Goal: Task Accomplishment & Management: Use online tool/utility

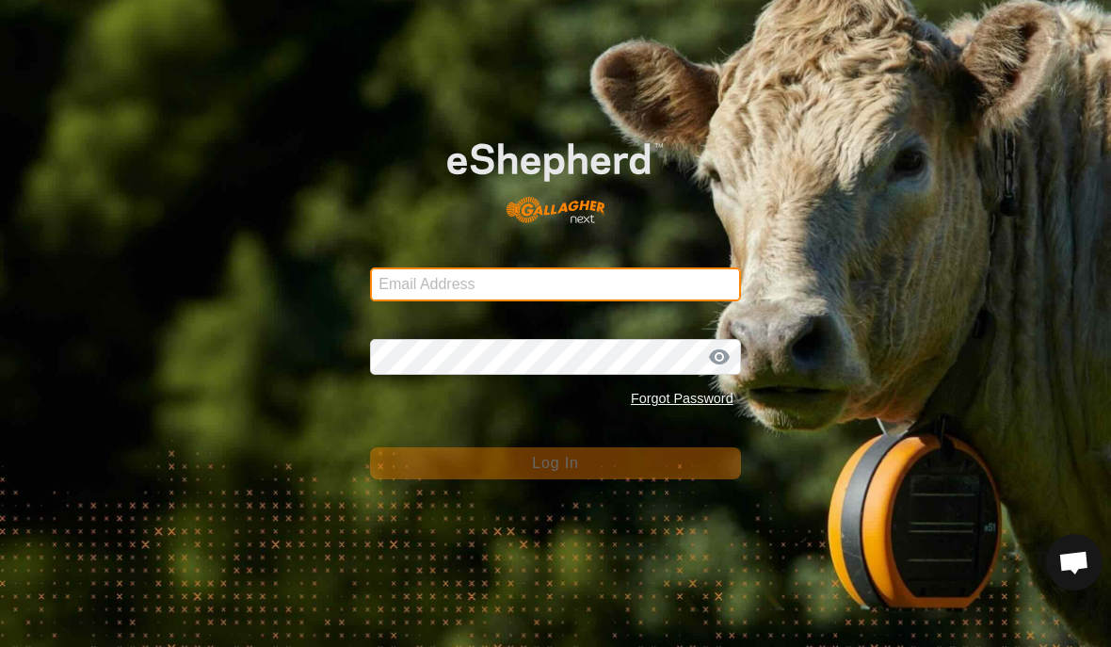
click at [653, 267] on input "Email Address" at bounding box center [555, 284] width 370 height 34
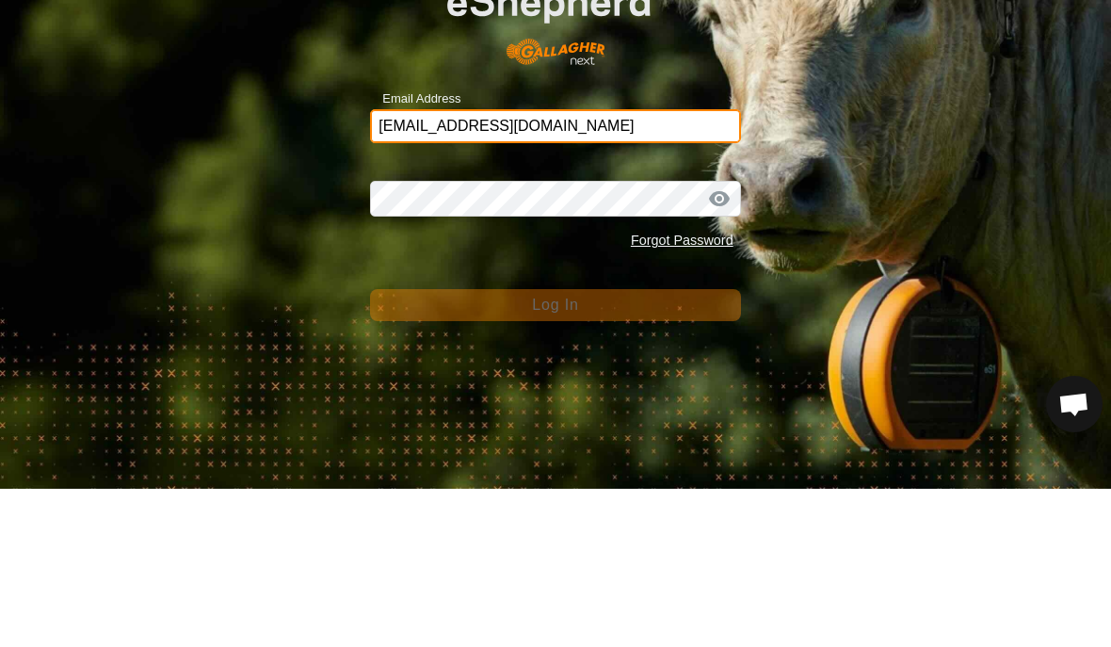
type input "[EMAIL_ADDRESS][DOMAIN_NAME]"
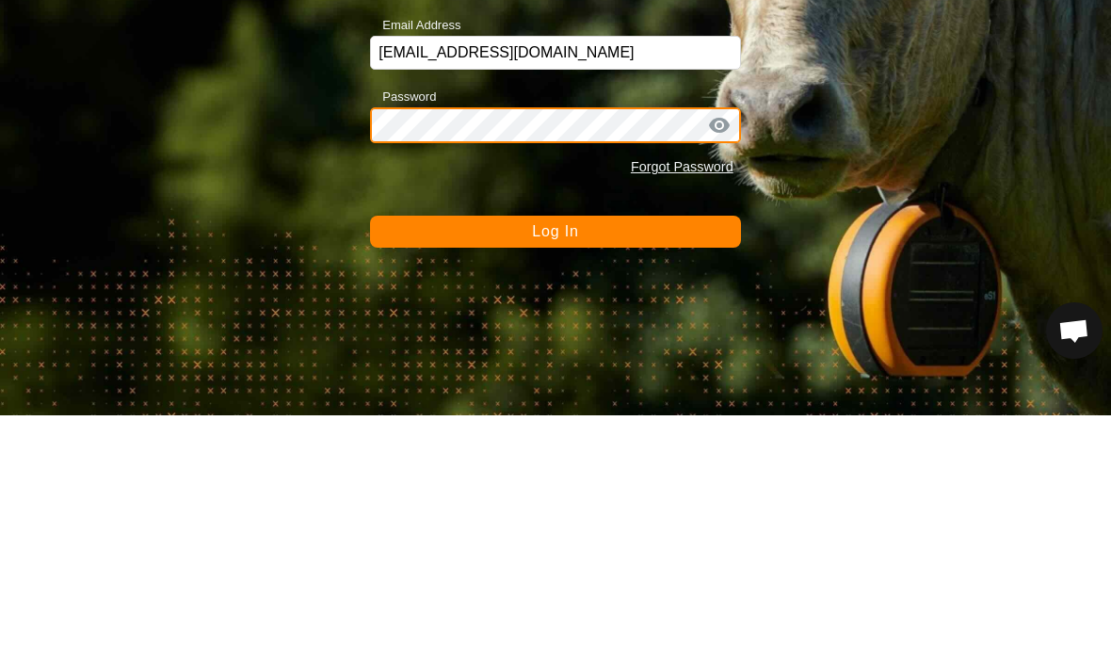
click at [555, 447] on button "Log In" at bounding box center [555, 463] width 370 height 32
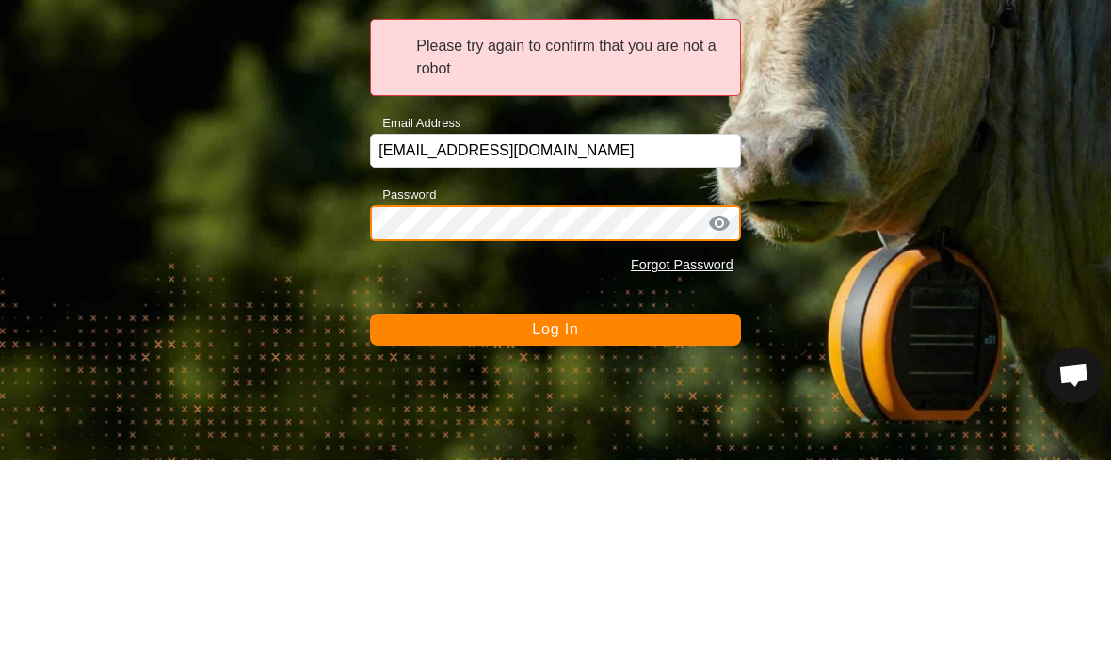
click at [555, 501] on button "Log In" at bounding box center [555, 517] width 370 height 32
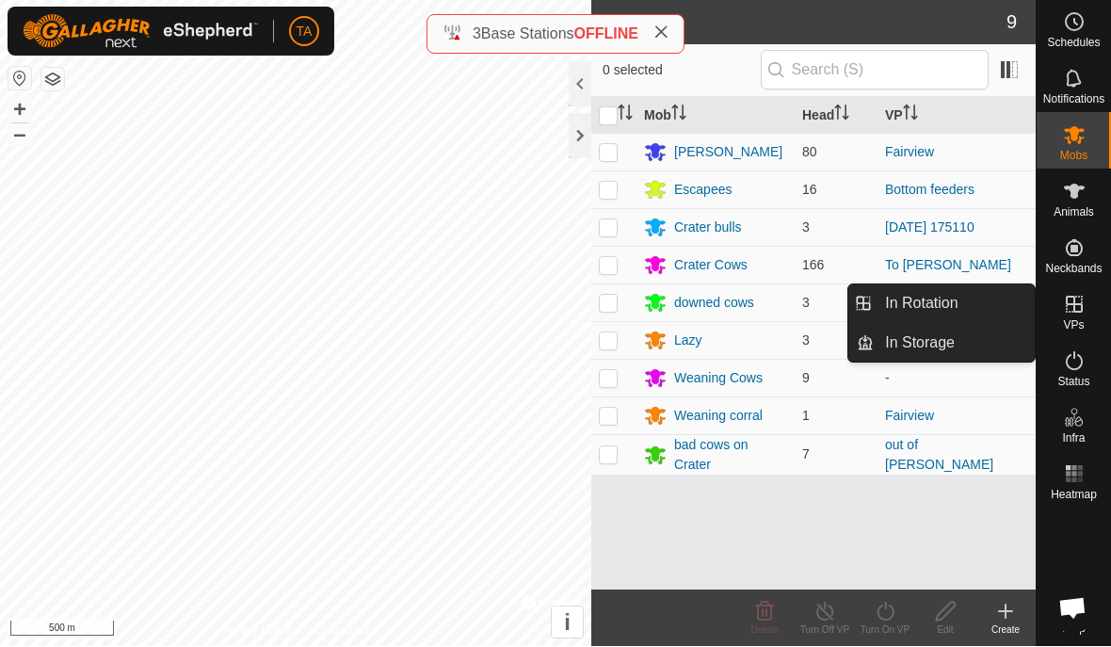
click at [1000, 290] on link "In Rotation" at bounding box center [954, 304] width 161 height 38
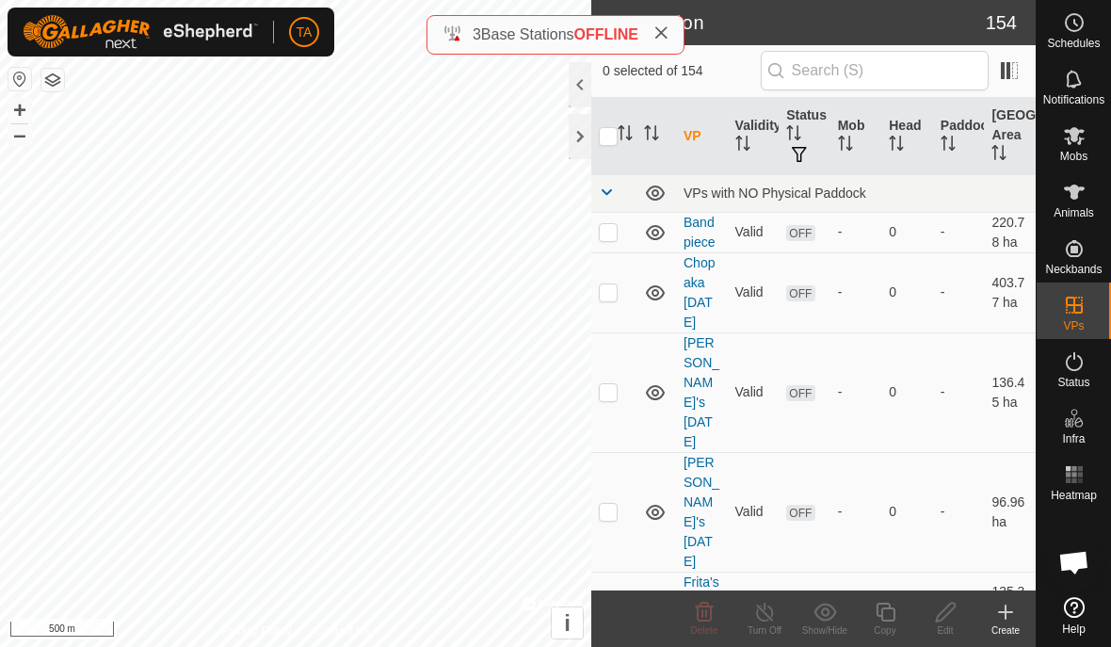
click at [957, 298] on td "-" at bounding box center [959, 292] width 52 height 80
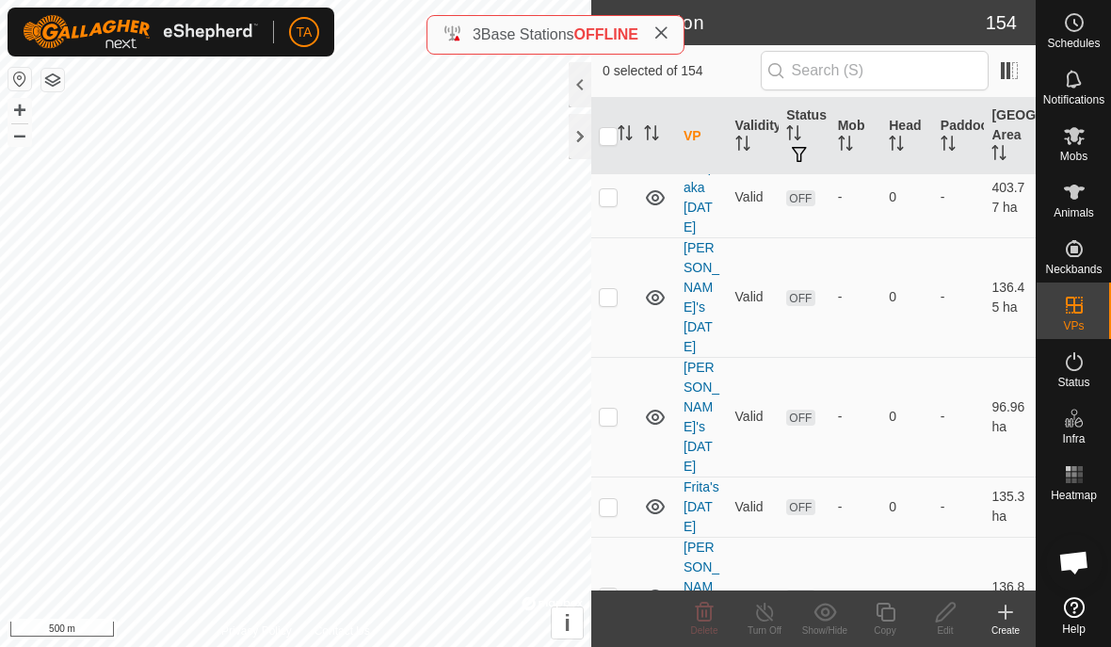
scroll to position [312, 0]
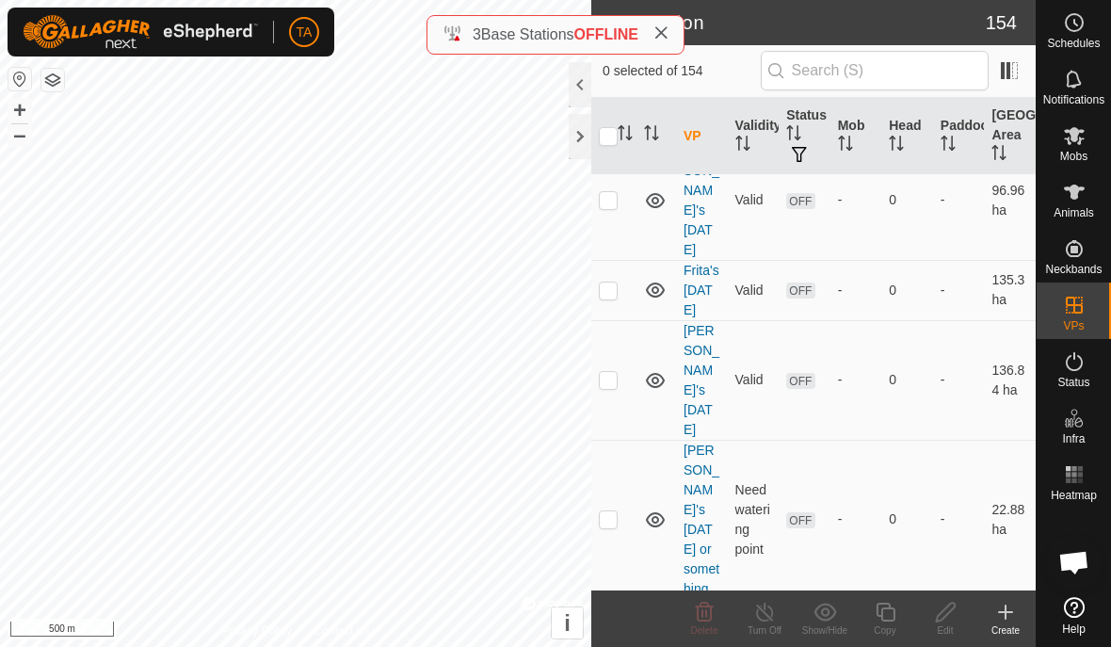
checkbox input "false"
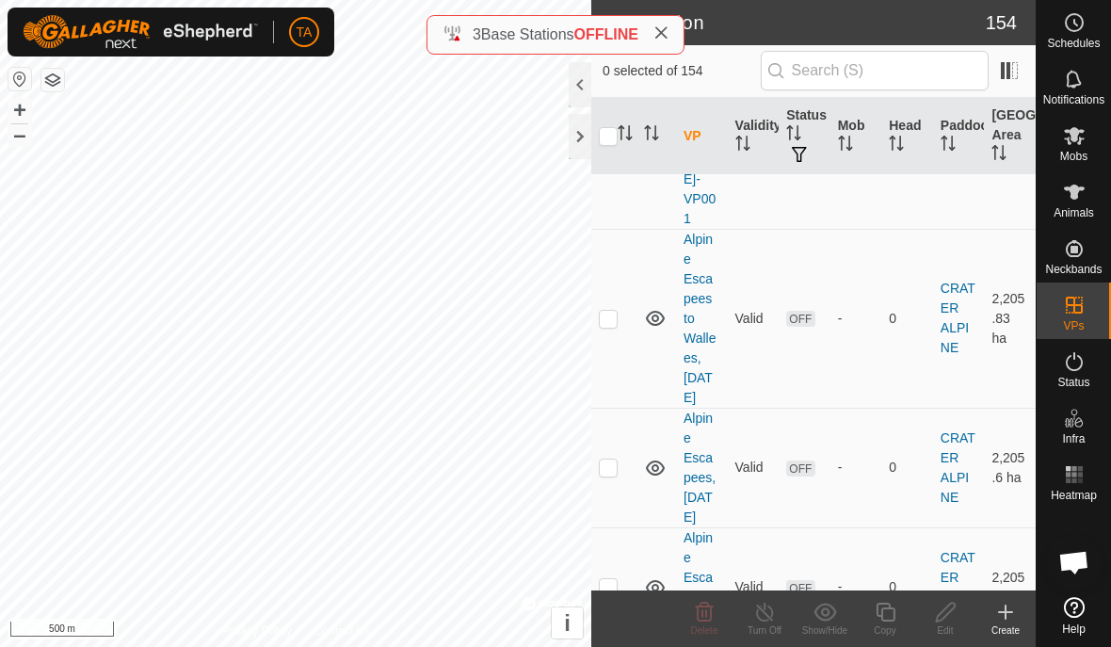
scroll to position [3603, 0]
click at [823, 602] on icon at bounding box center [825, 612] width 24 height 23
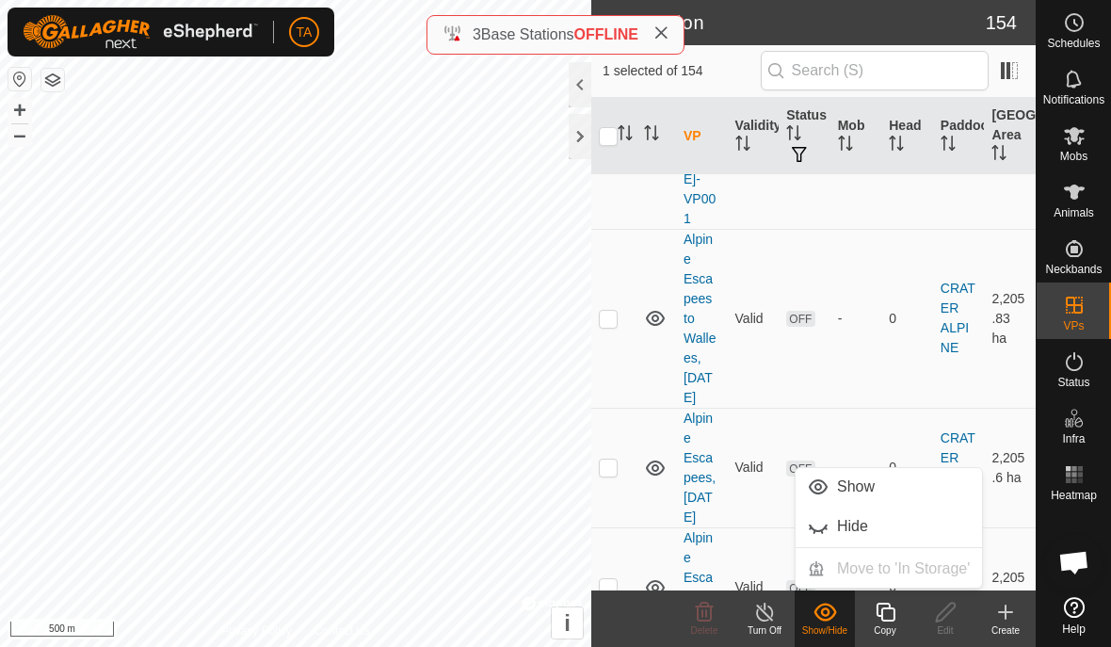
click at [837, 601] on show-hide-svg-icon at bounding box center [825, 612] width 60 height 23
checkbox input "false"
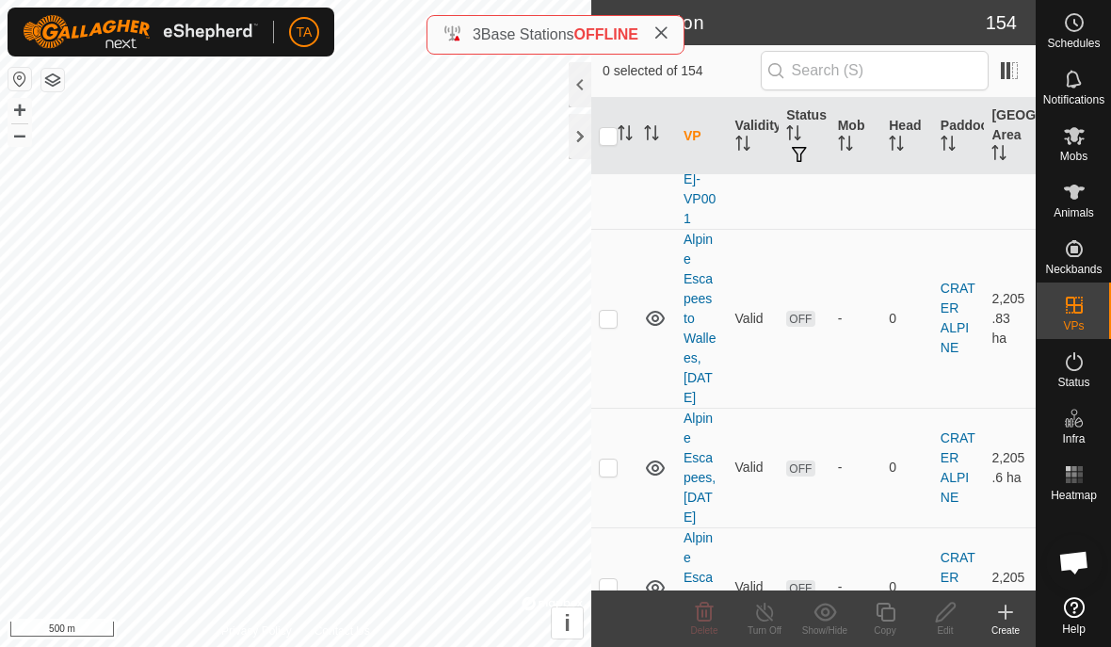
checkbox input "false"
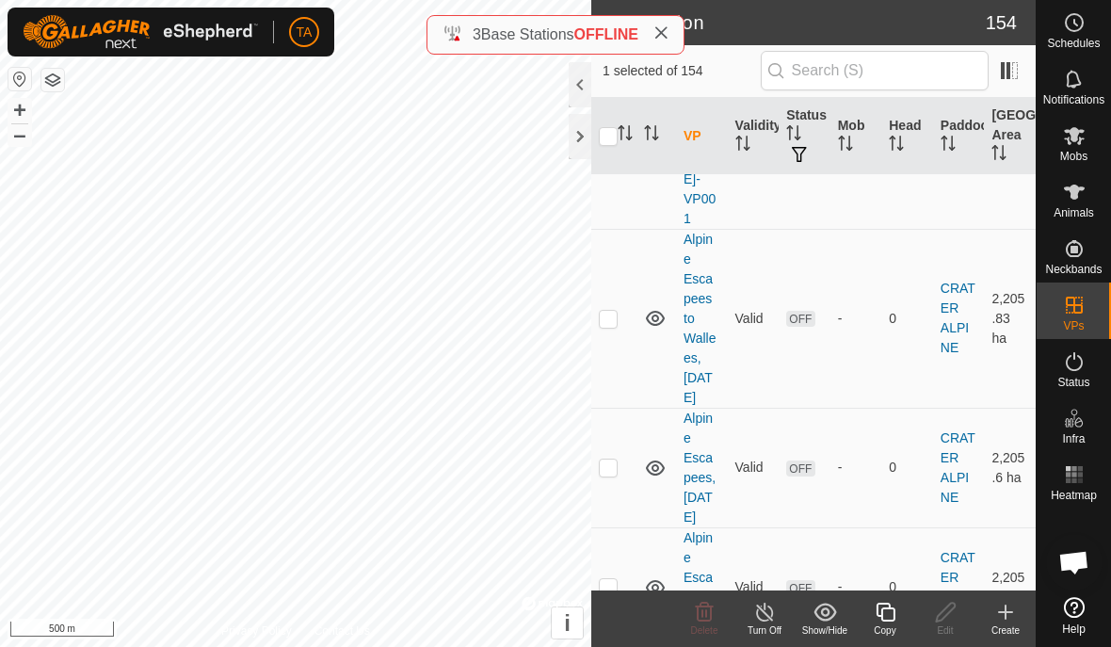
checkbox input "false"
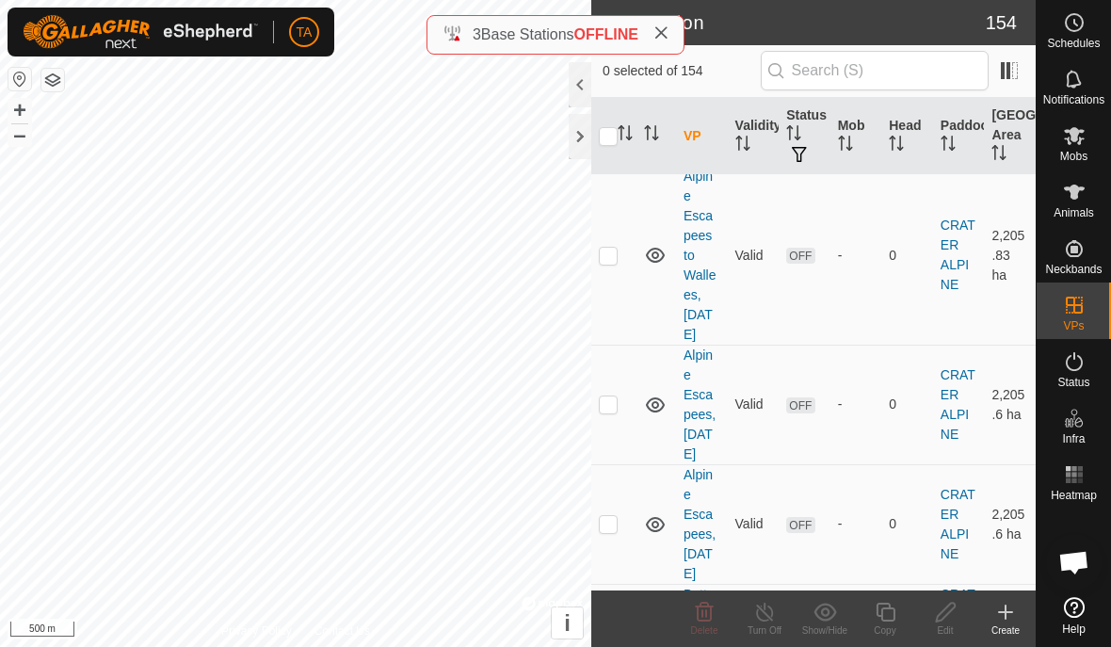
scroll to position [3668, 0]
checkbox input "false"
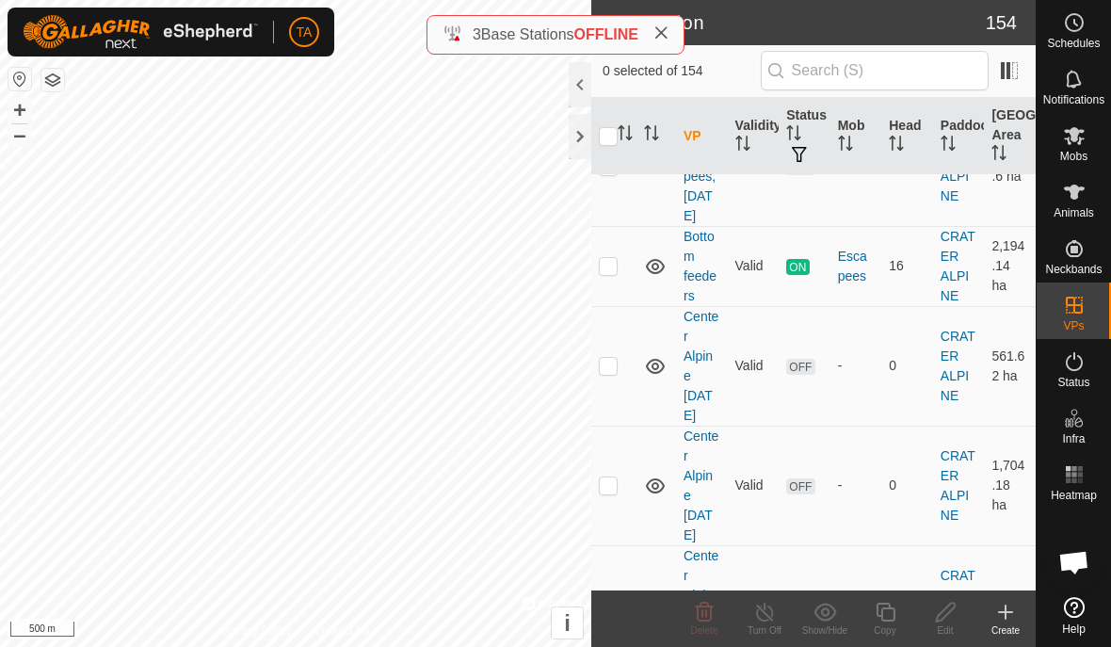
scroll to position [4025, 0]
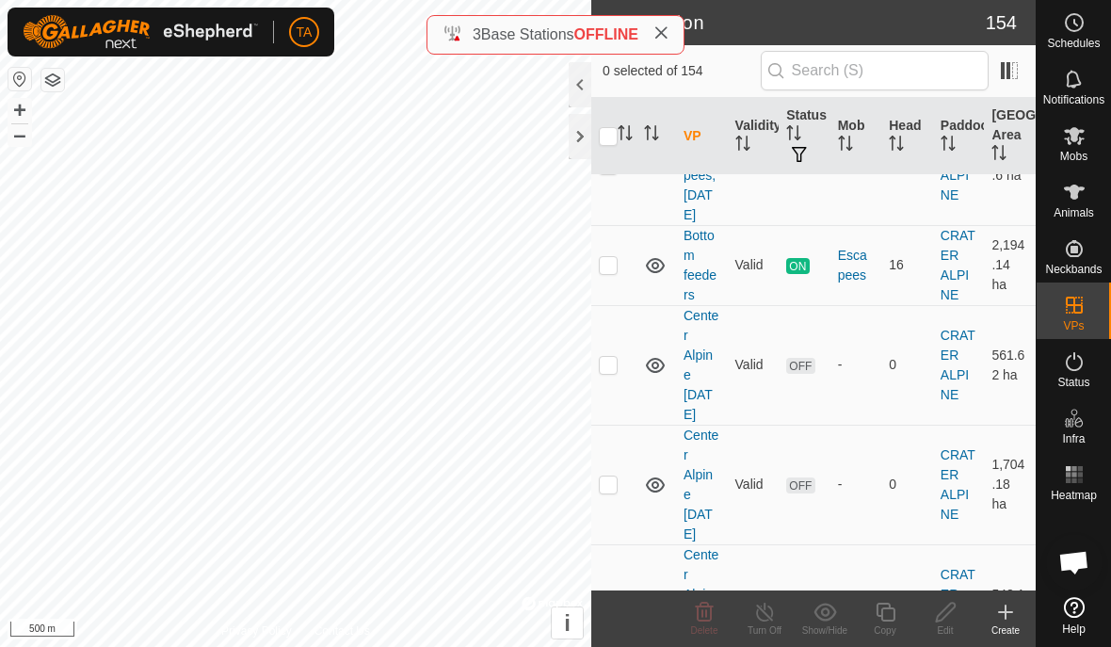
checkbox input "false"
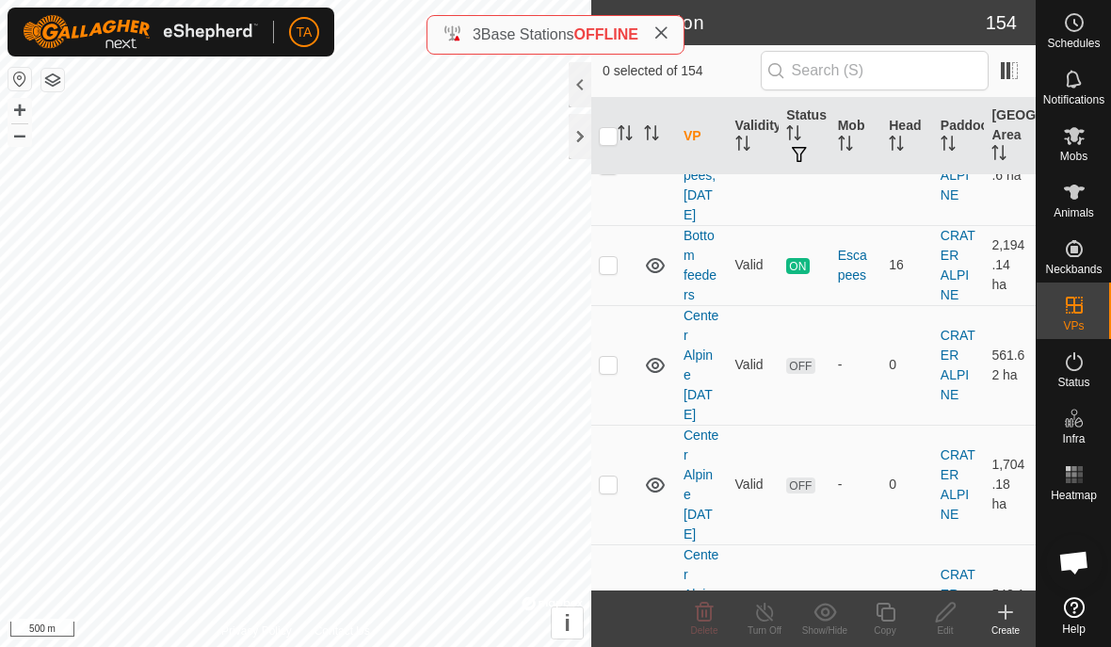
click at [646, 593] on icon at bounding box center [655, 604] width 23 height 23
click at [653, 593] on icon at bounding box center [655, 604] width 23 height 23
click at [607, 596] on p-checkbox at bounding box center [608, 603] width 19 height 15
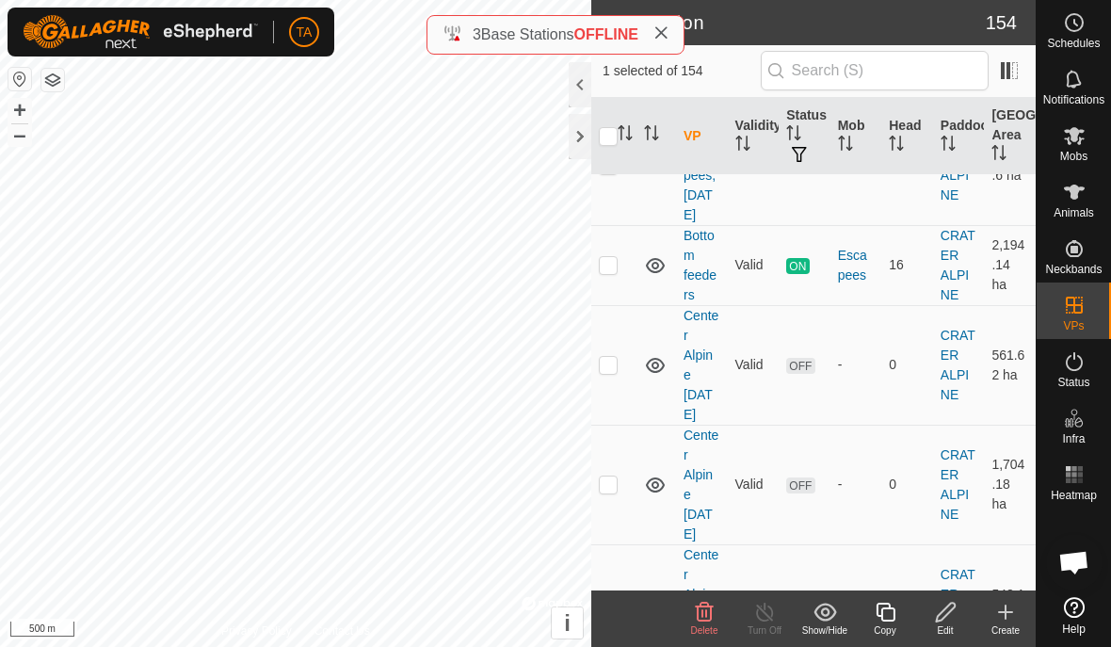
click at [655, 597] on icon at bounding box center [655, 604] width 19 height 15
click at [660, 593] on icon at bounding box center [655, 604] width 23 height 23
click at [604, 596] on p-checkbox at bounding box center [608, 603] width 19 height 15
checkbox input "false"
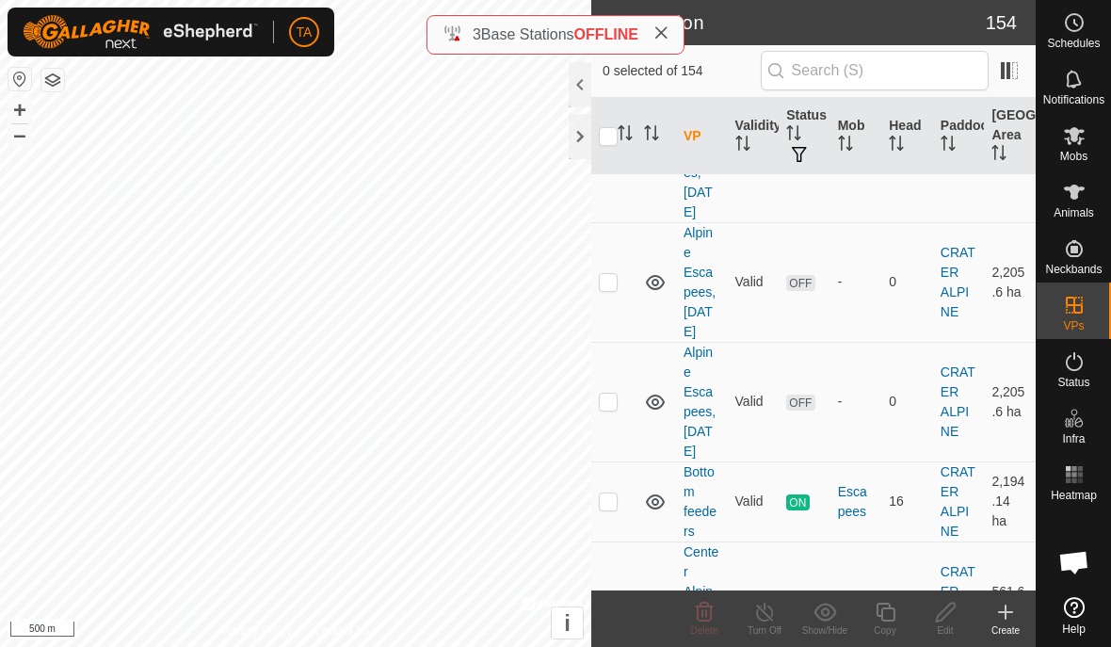
scroll to position [3776, 0]
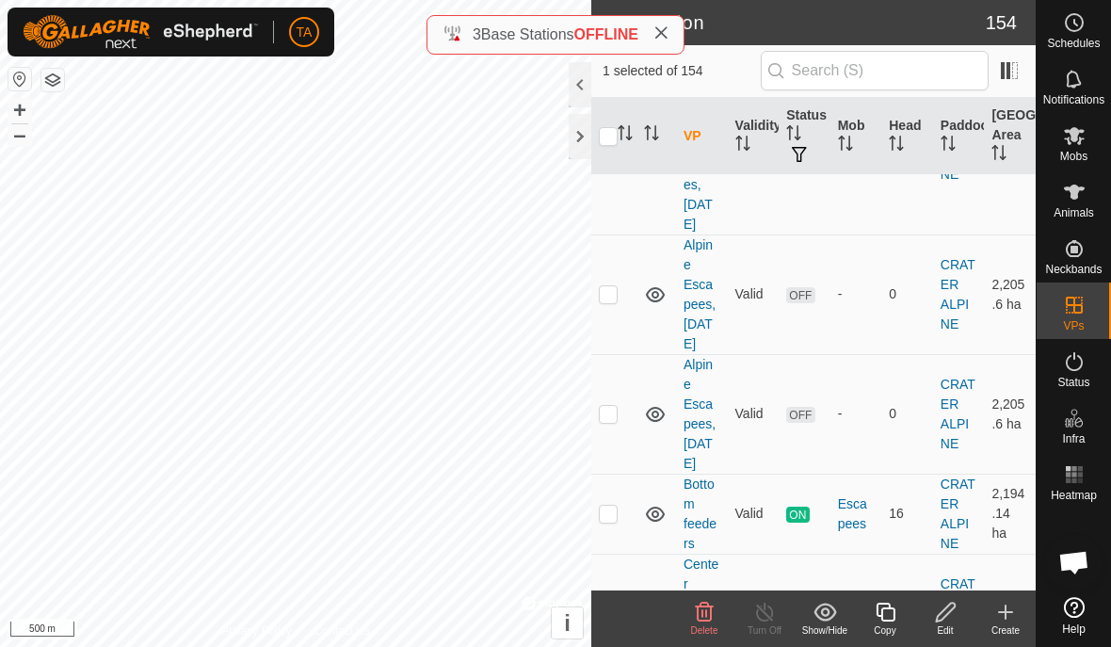
checkbox input "false"
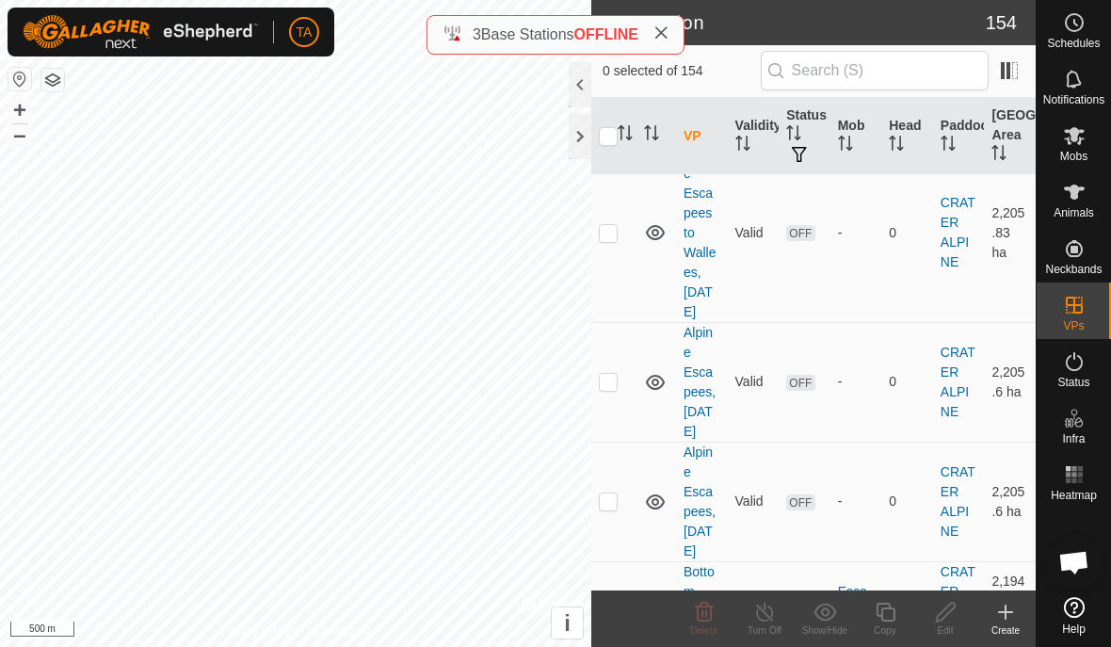
scroll to position [3686, 0]
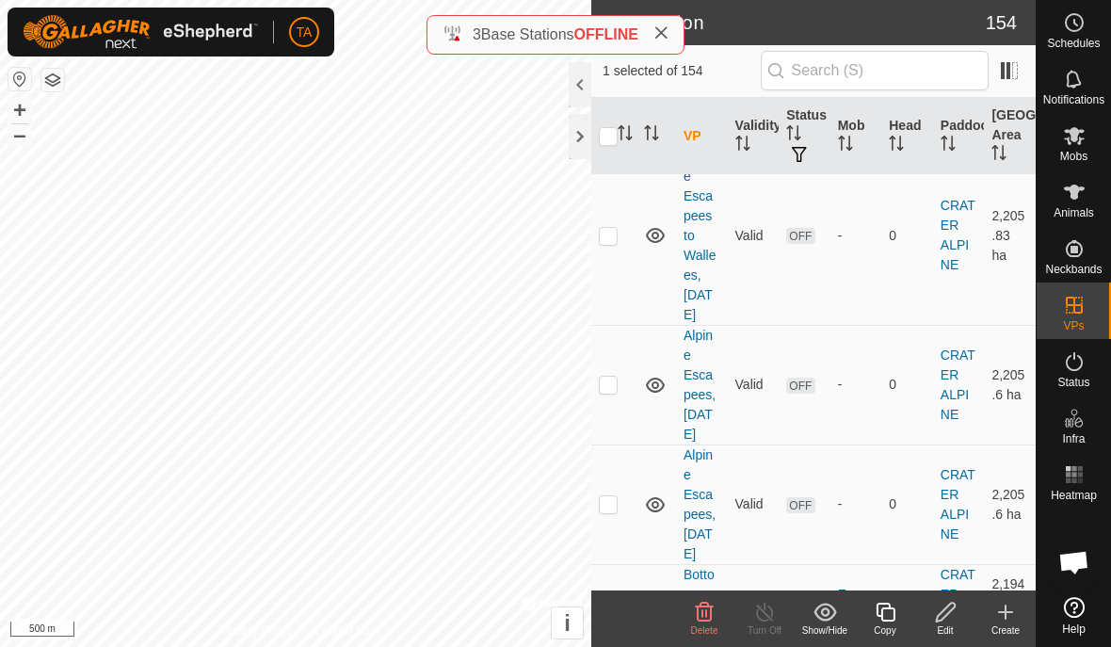
checkbox input "false"
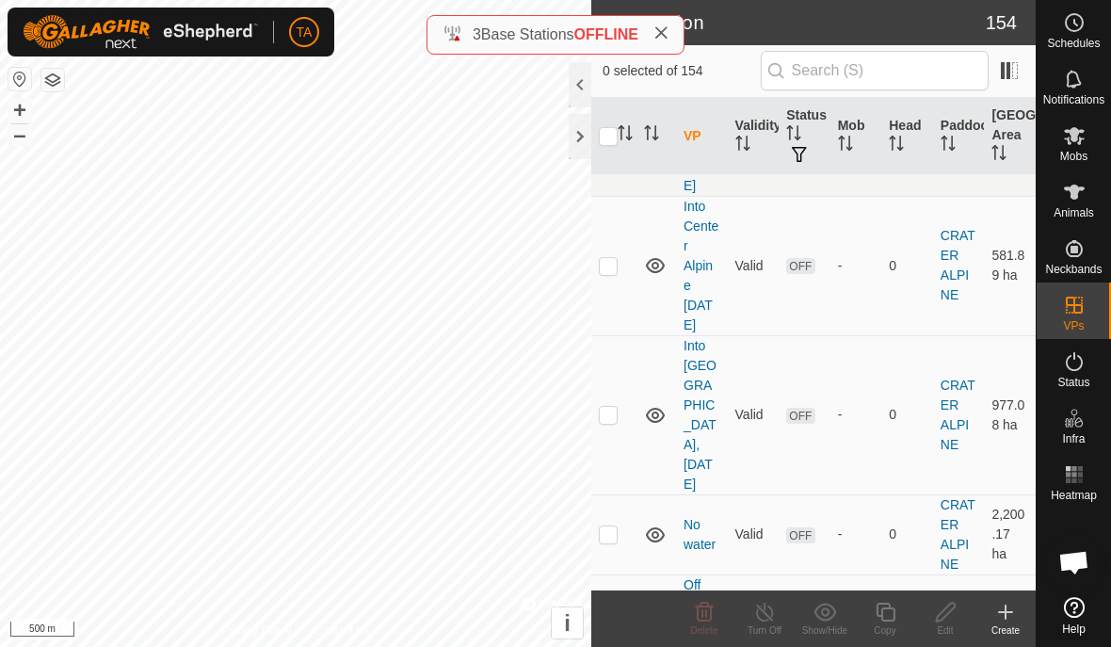
scroll to position [4641, 0]
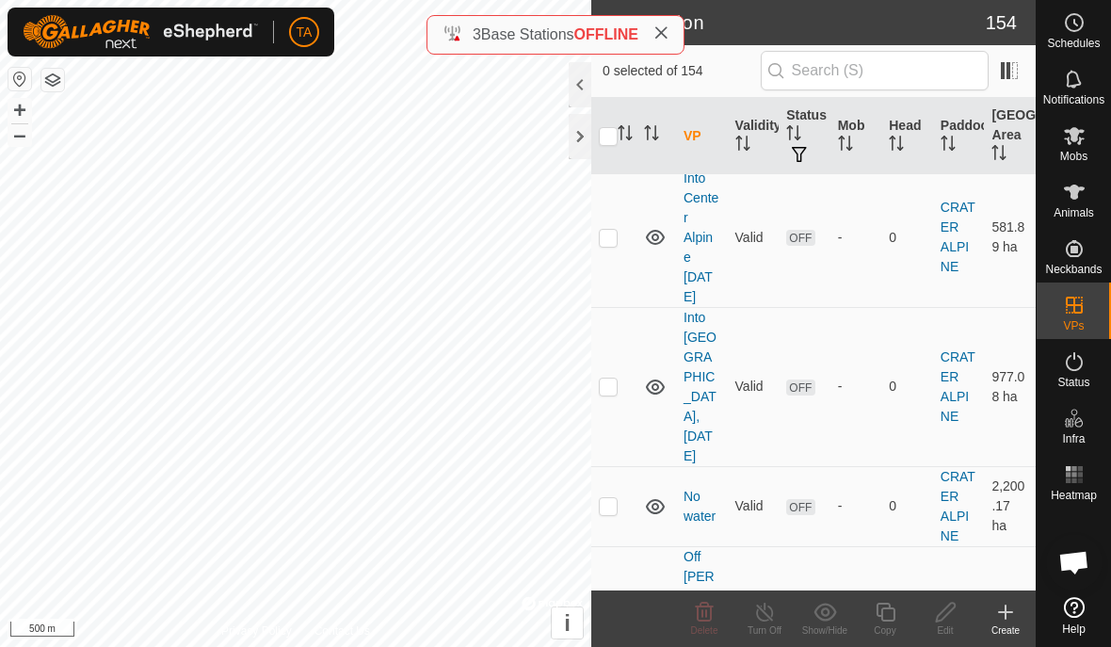
checkbox input "true"
click at [886, 610] on icon at bounding box center [886, 612] width 24 height 23
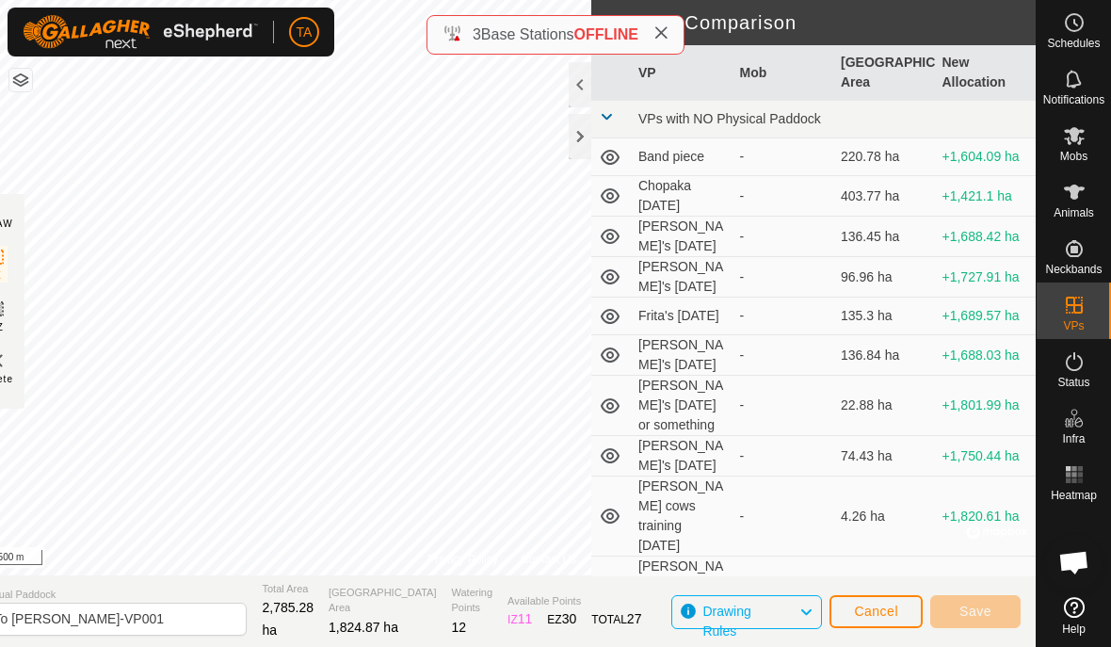
click at [572, 137] on div at bounding box center [580, 136] width 23 height 45
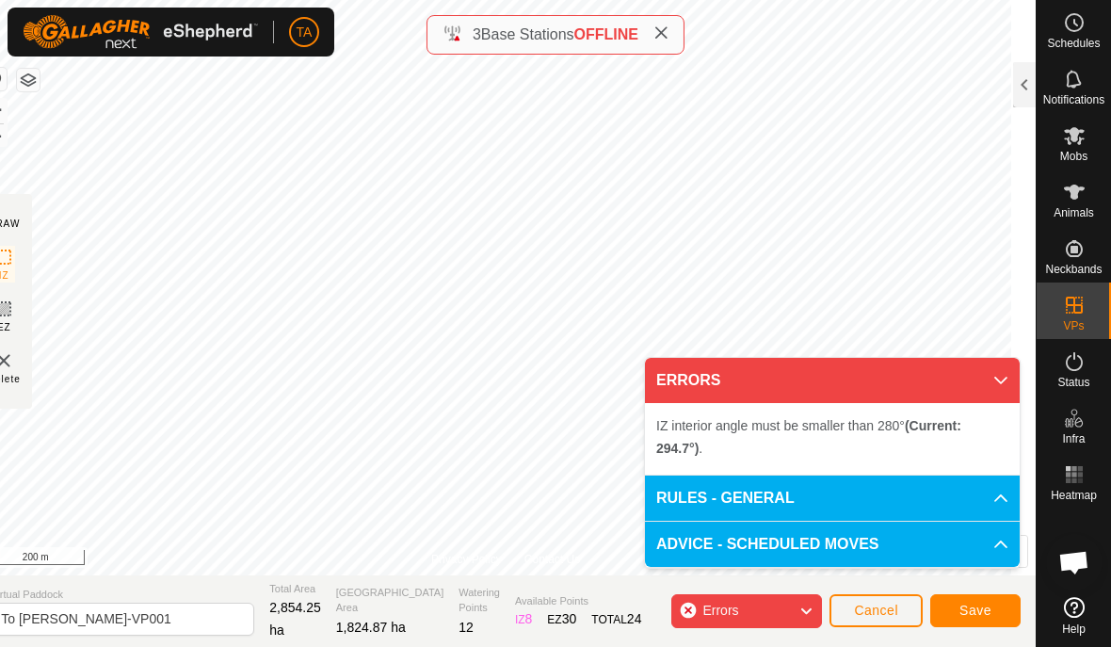
click at [1001, 379] on icon at bounding box center [1000, 380] width 15 height 15
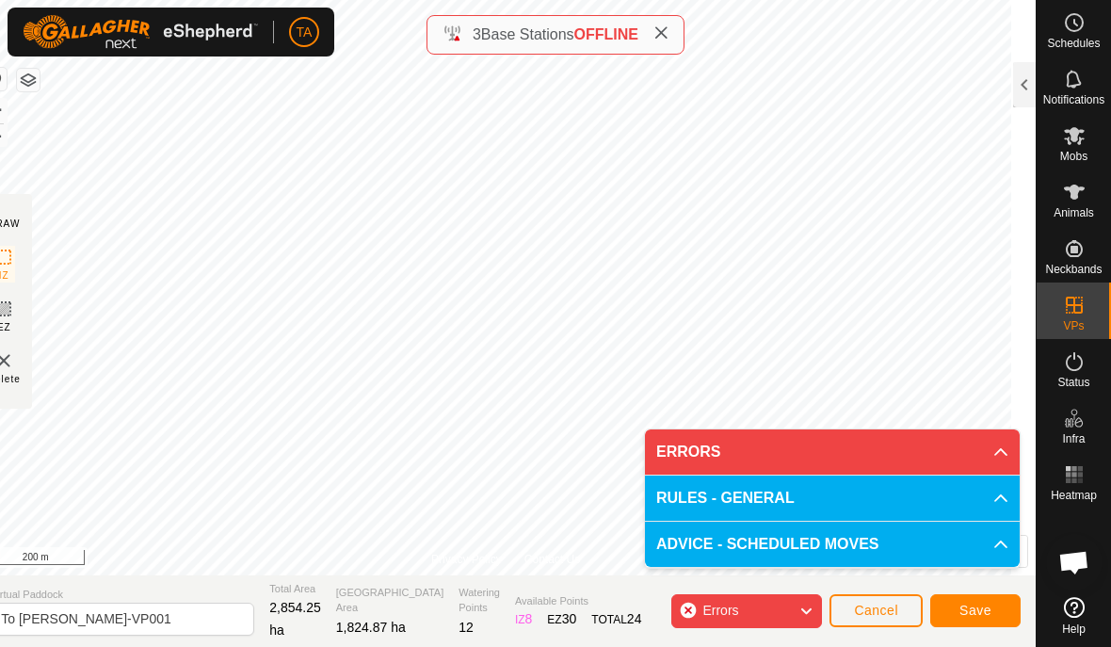
click at [688, 608] on div "Errors" at bounding box center [746, 611] width 151 height 34
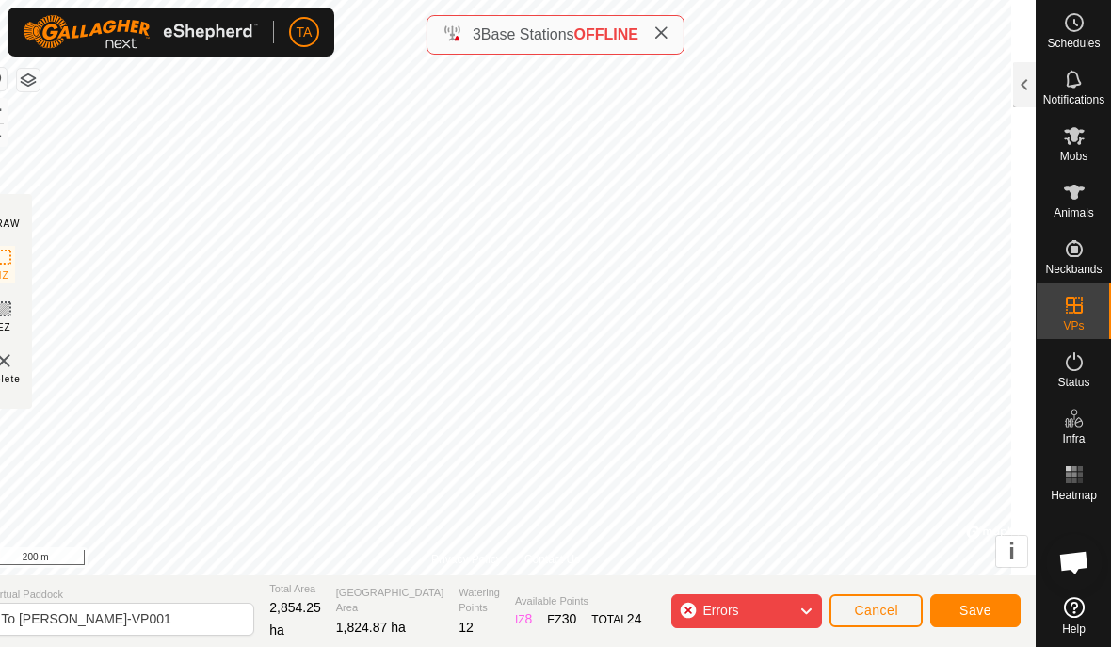
click at [684, 602] on div "Errors" at bounding box center [746, 611] width 151 height 34
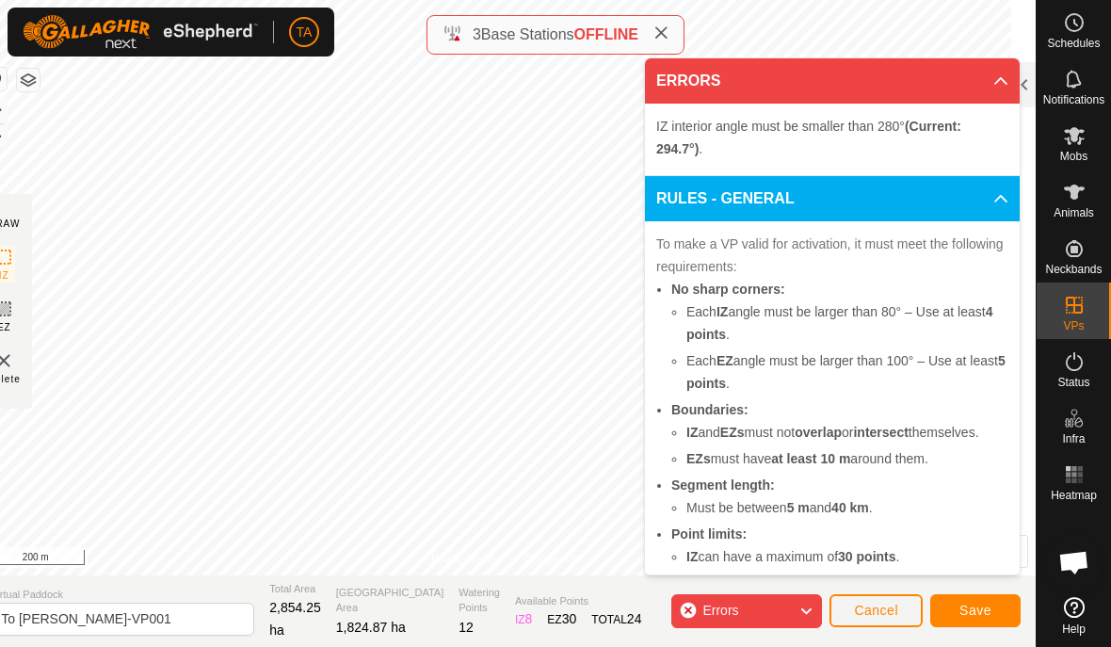
click at [686, 606] on div "Errors" at bounding box center [746, 611] width 151 height 34
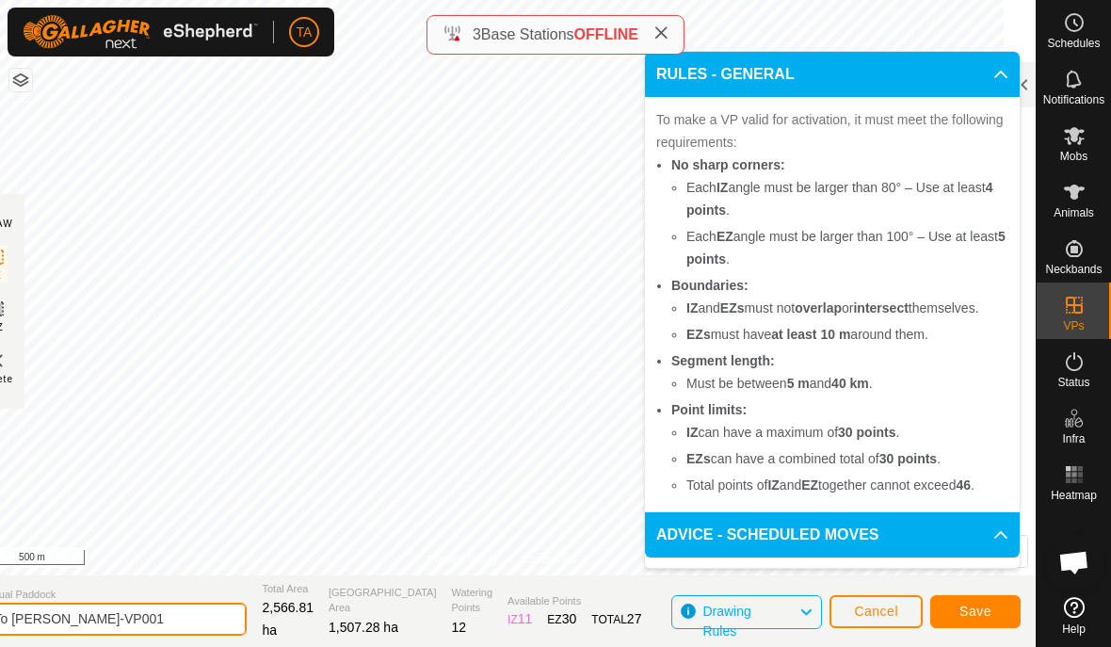
click at [165, 614] on input "To [PERSON_NAME]-VP001" at bounding box center [115, 619] width 264 height 33
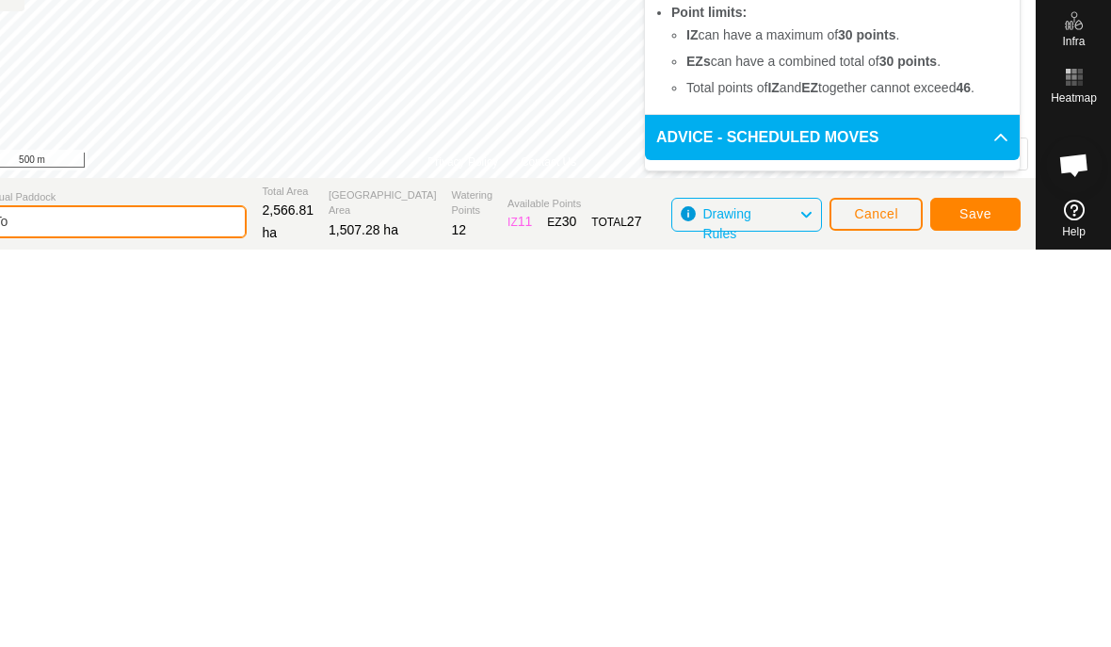
type input "T"
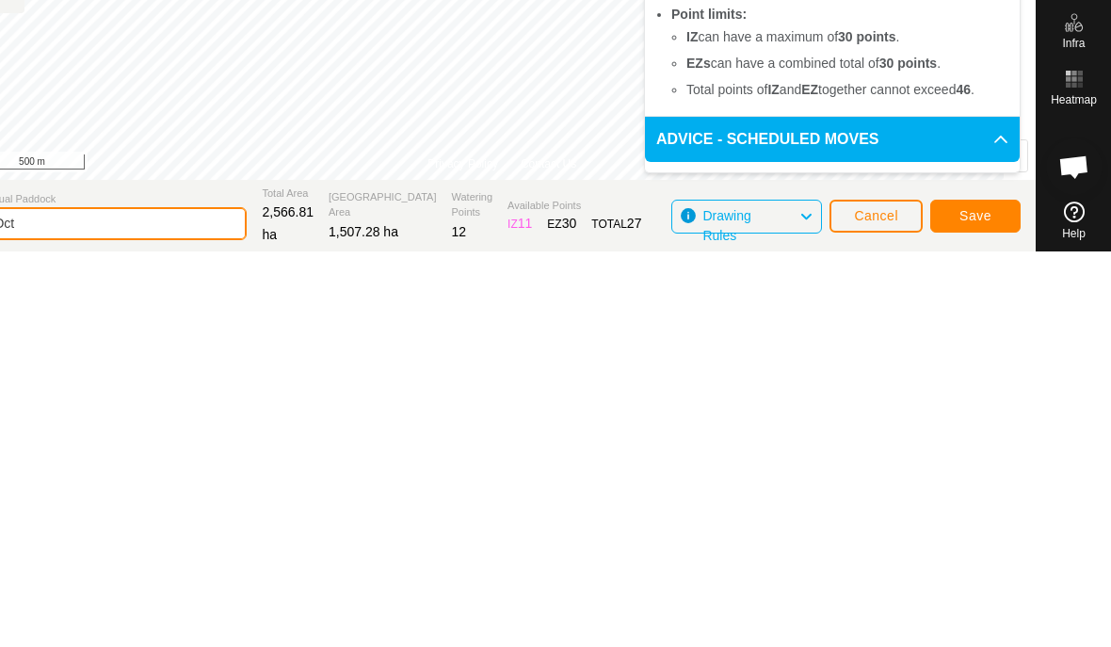
type input "[DATE]"
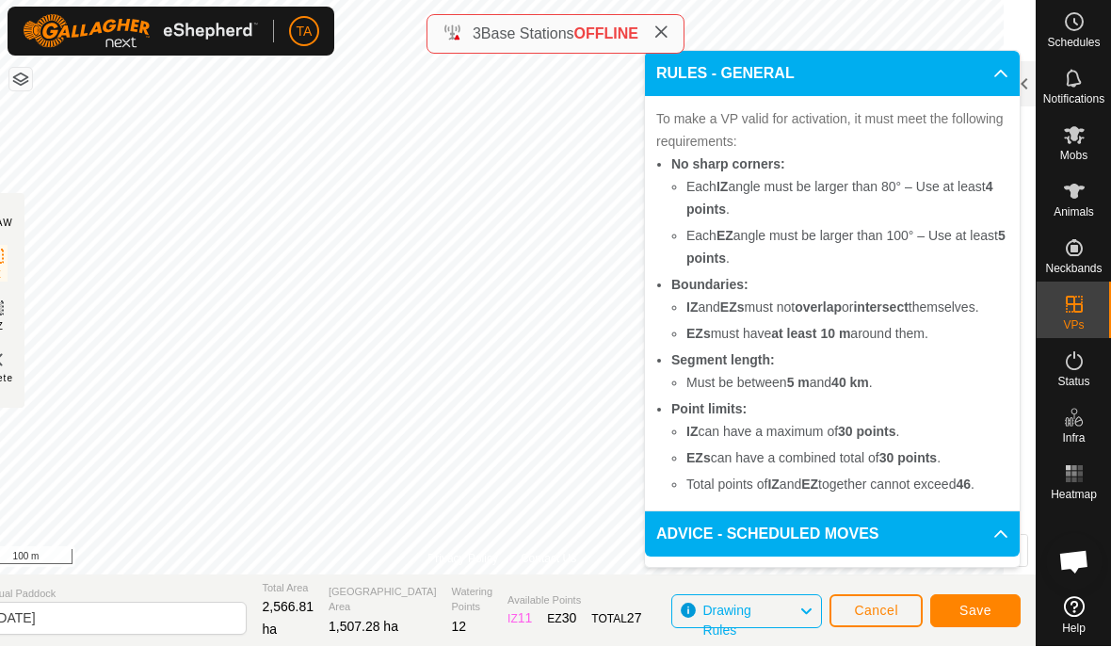
click at [982, 608] on span "Save" at bounding box center [975, 610] width 32 height 15
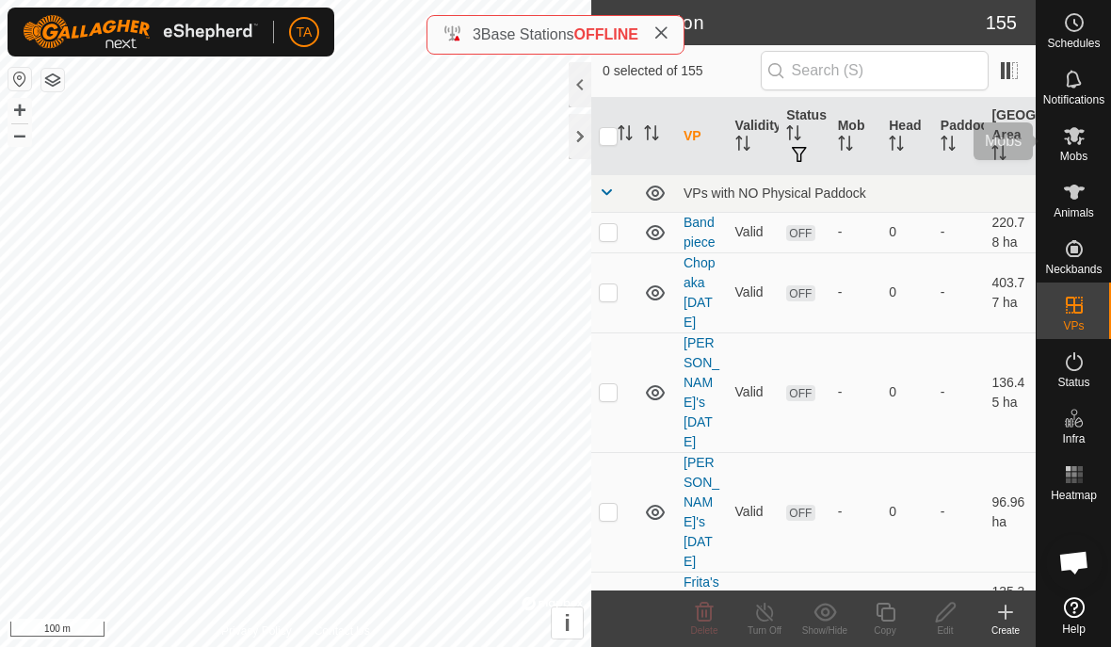
click at [1078, 147] on es-mob-svg-icon at bounding box center [1074, 136] width 34 height 30
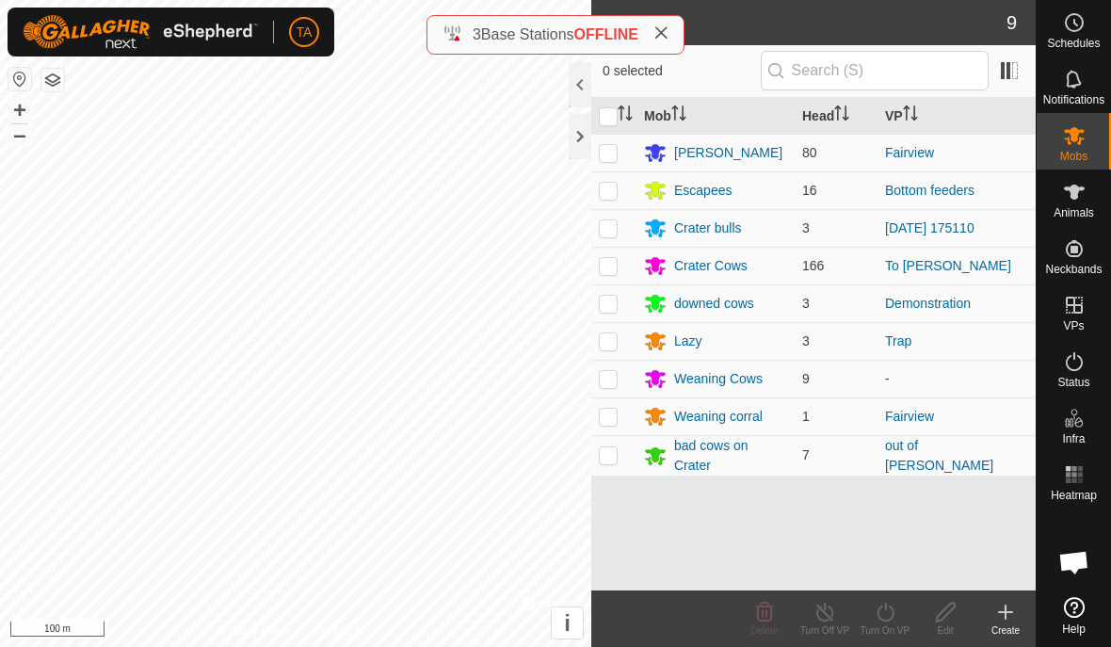
click at [598, 265] on td at bounding box center [613, 266] width 45 height 38
checkbox input "true"
click at [607, 187] on p-checkbox at bounding box center [608, 190] width 19 height 15
checkbox input "true"
click at [605, 229] on p-checkbox at bounding box center [608, 227] width 19 height 15
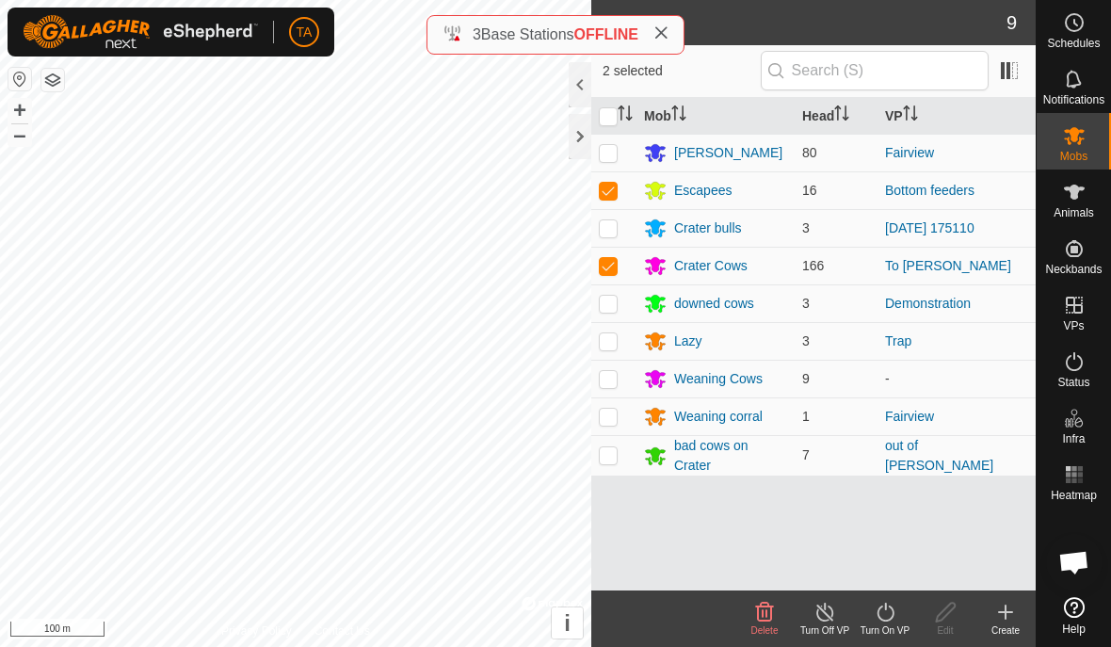
checkbox input "true"
click at [885, 603] on icon at bounding box center [885, 612] width 17 height 19
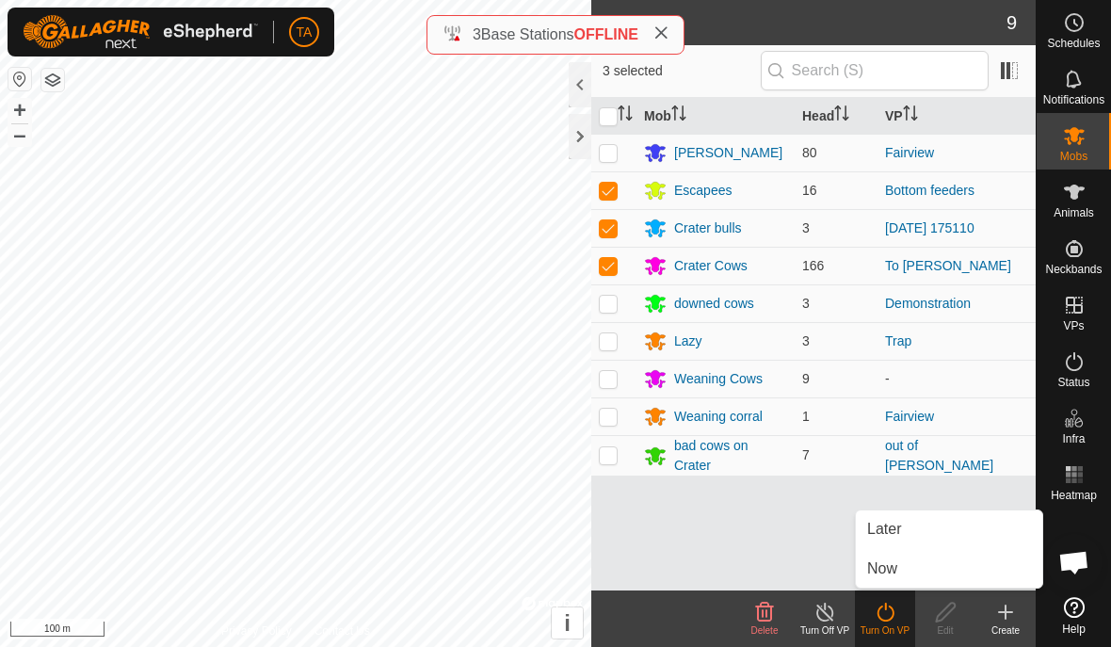
click at [928, 565] on link "Now" at bounding box center [949, 569] width 186 height 38
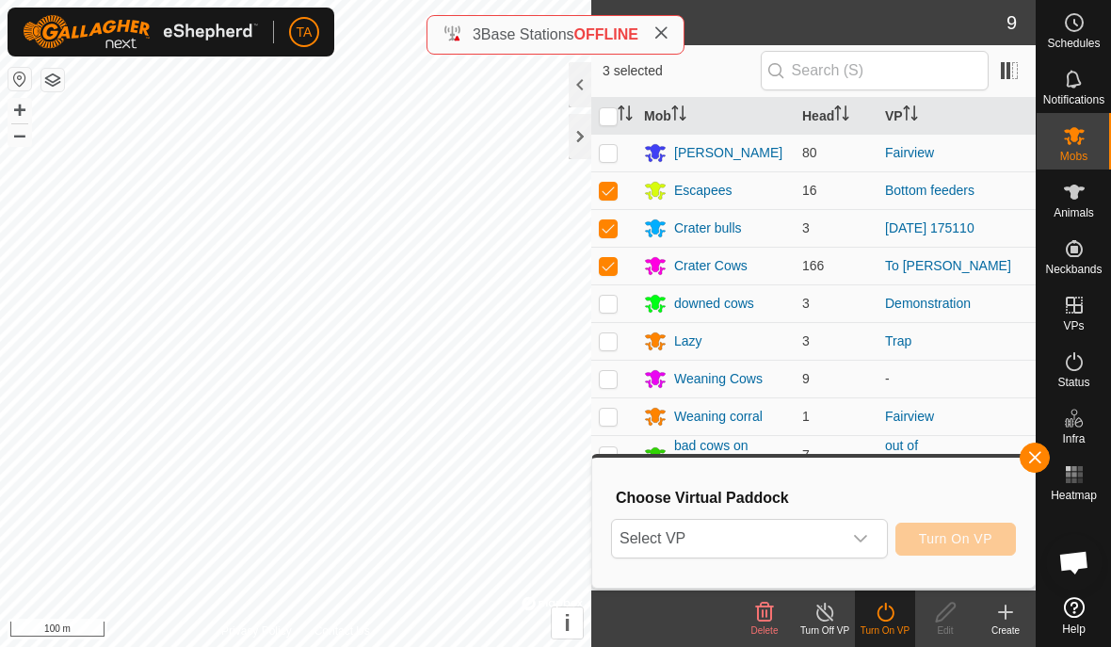
click at [823, 539] on span "Select VP" at bounding box center [727, 539] width 230 height 38
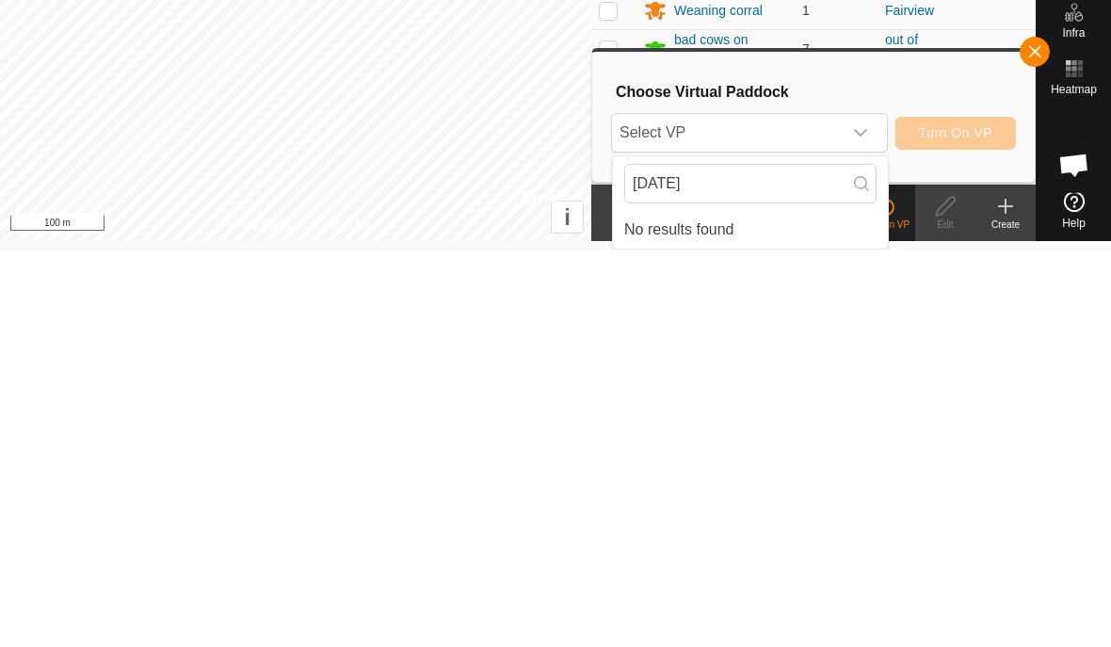
scroll to position [8, 0]
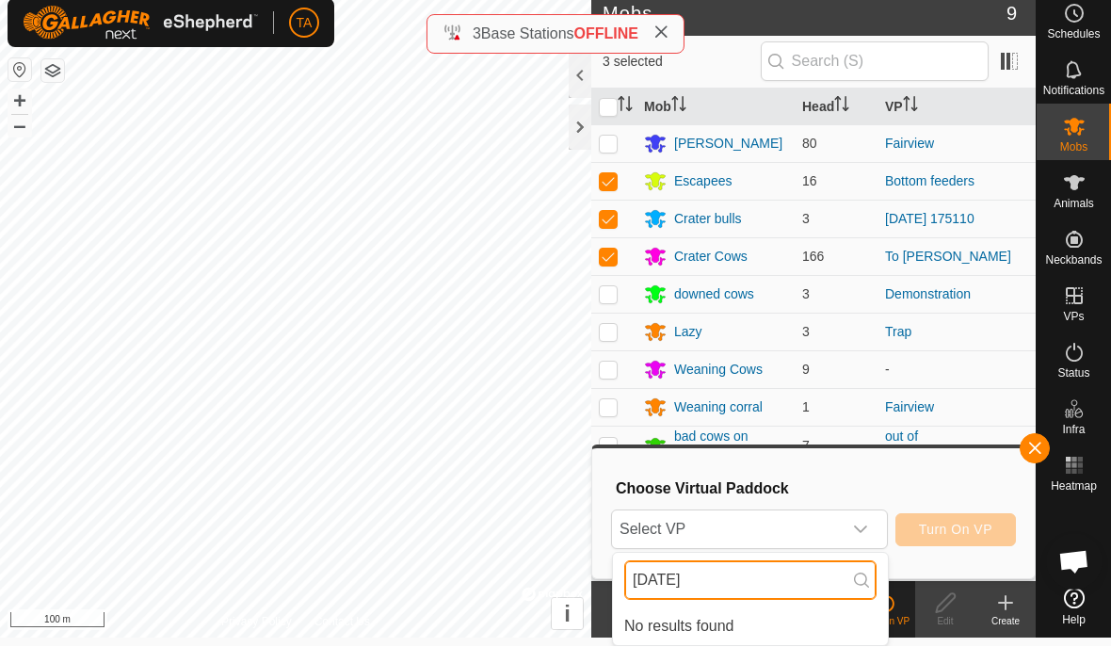
click at [820, 581] on input "[DATE]" at bounding box center [750, 581] width 252 height 40
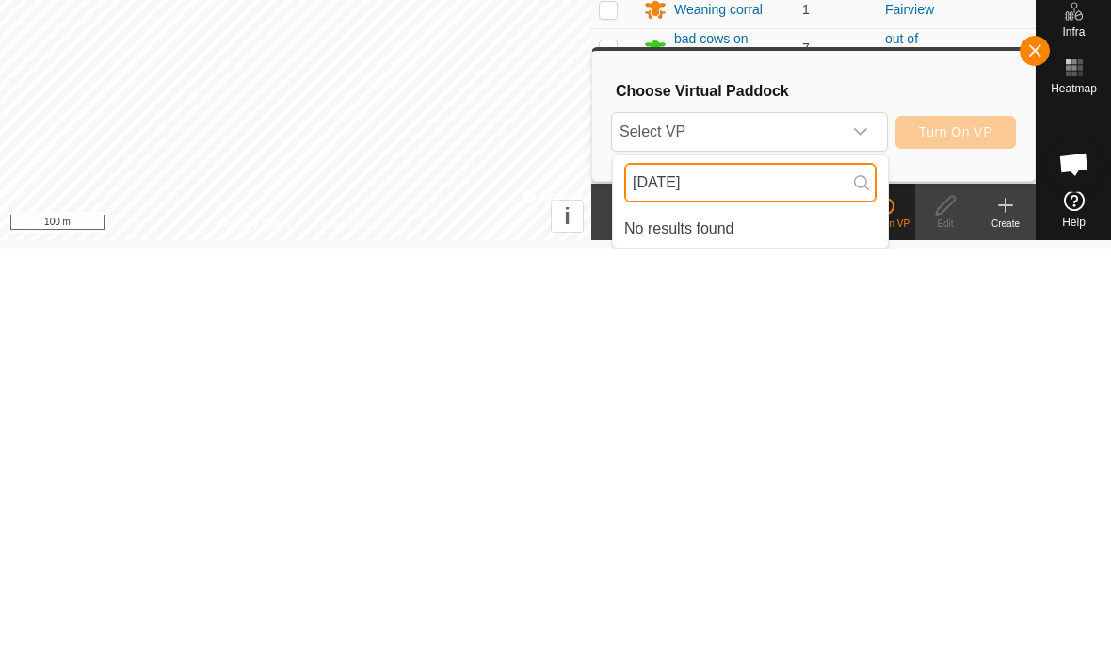
click at [726, 561] on input "[DATE]" at bounding box center [750, 581] width 252 height 40
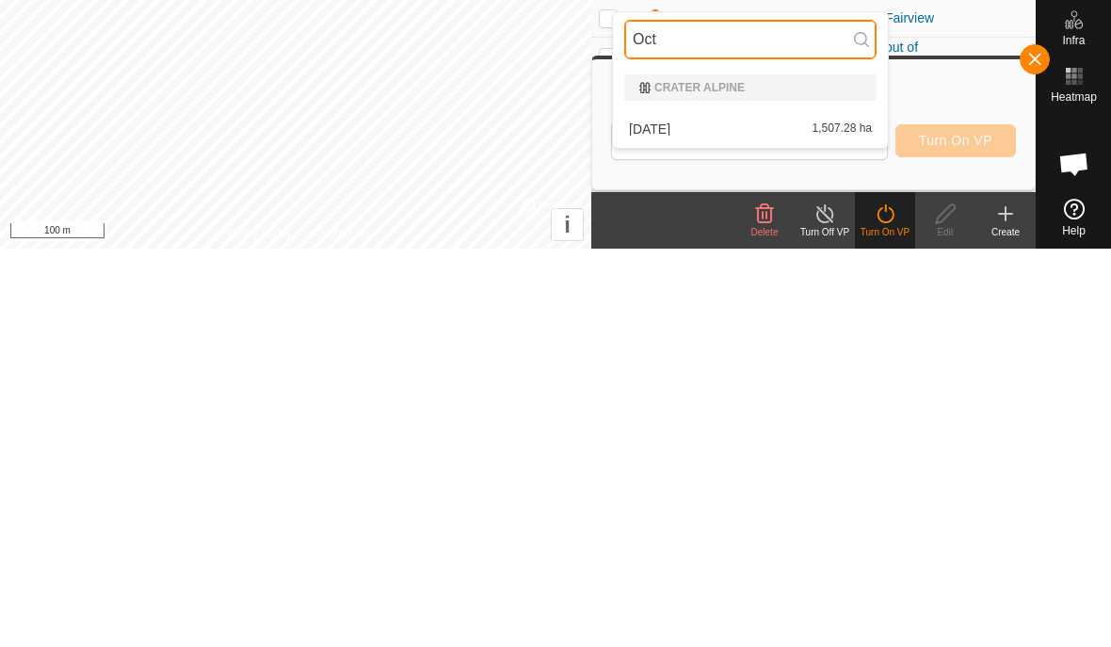
scroll to position [0, 0]
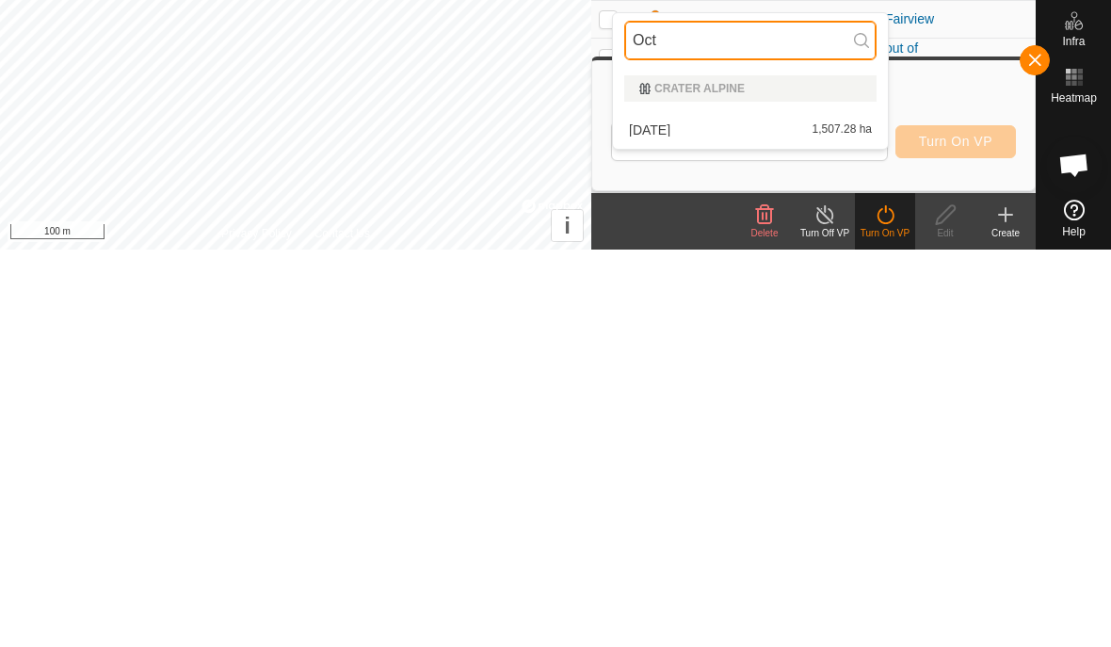
type input "Oct"
click at [704, 516] on div "[DATE] 1,507.28 ha" at bounding box center [750, 527] width 252 height 23
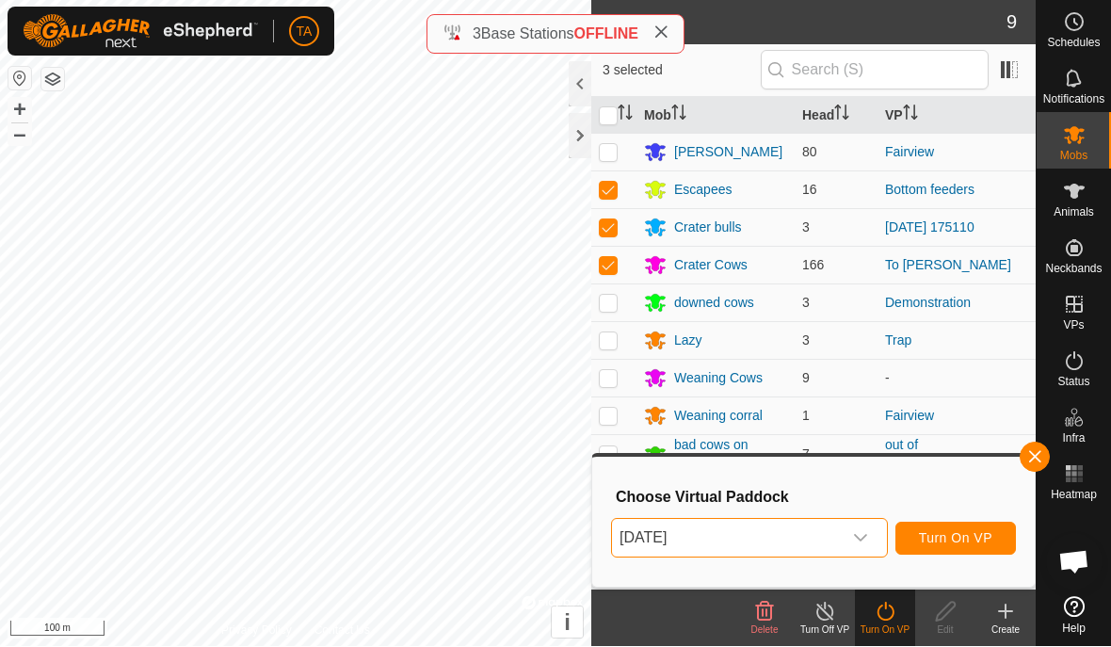
click at [952, 528] on button "Turn On VP" at bounding box center [955, 539] width 121 height 33
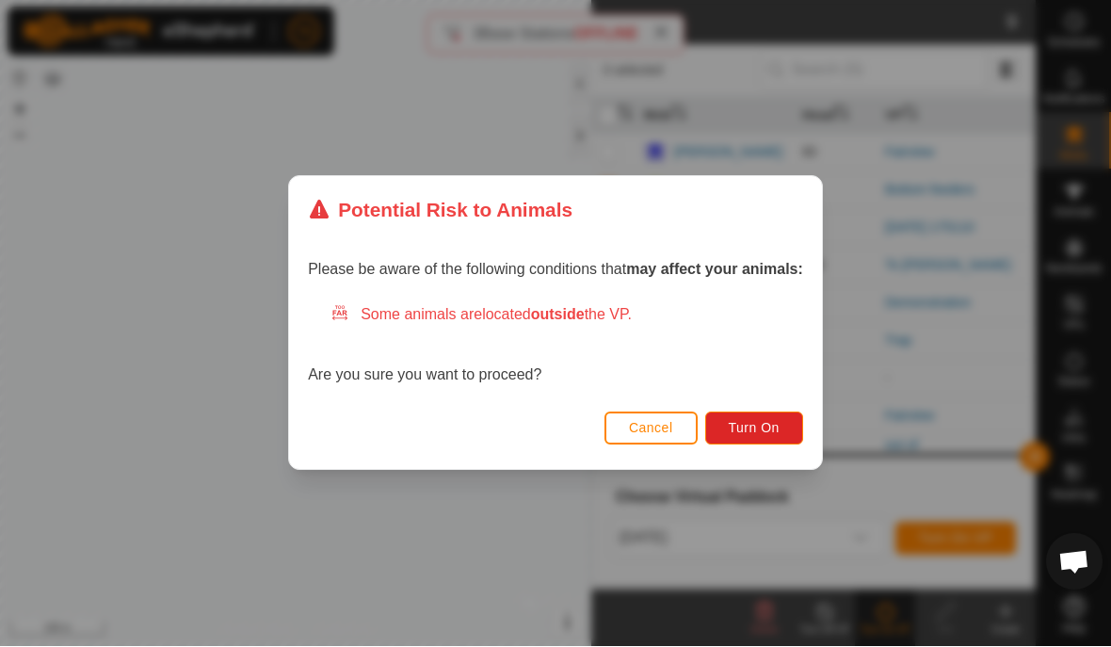
click at [764, 427] on span "Turn On" at bounding box center [754, 428] width 51 height 15
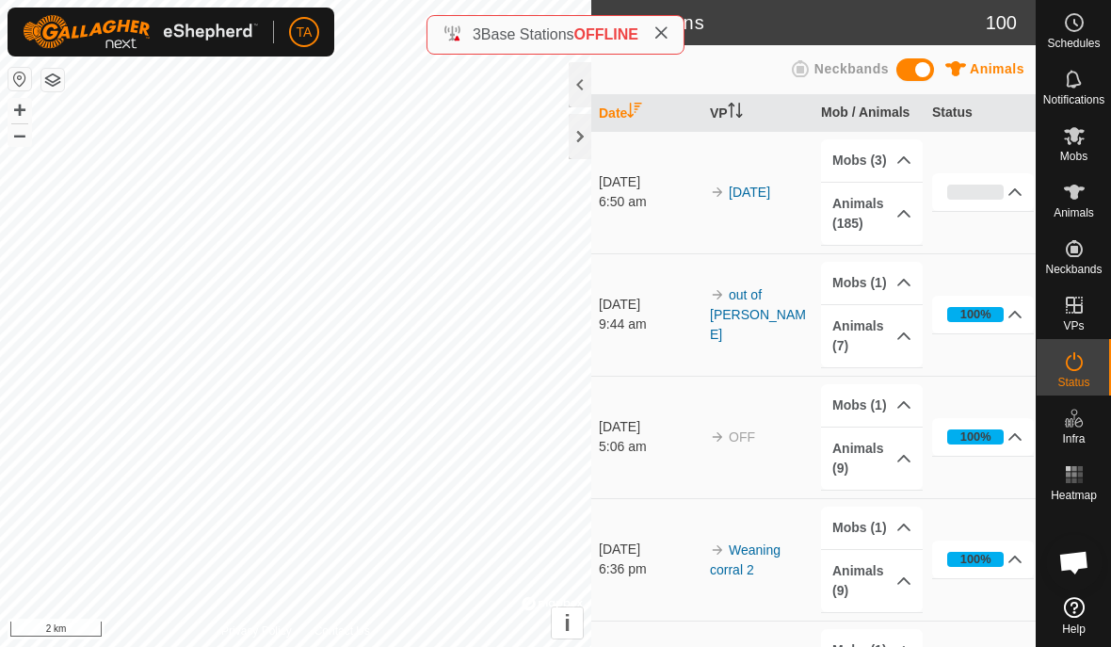
click at [570, 136] on div at bounding box center [580, 136] width 23 height 45
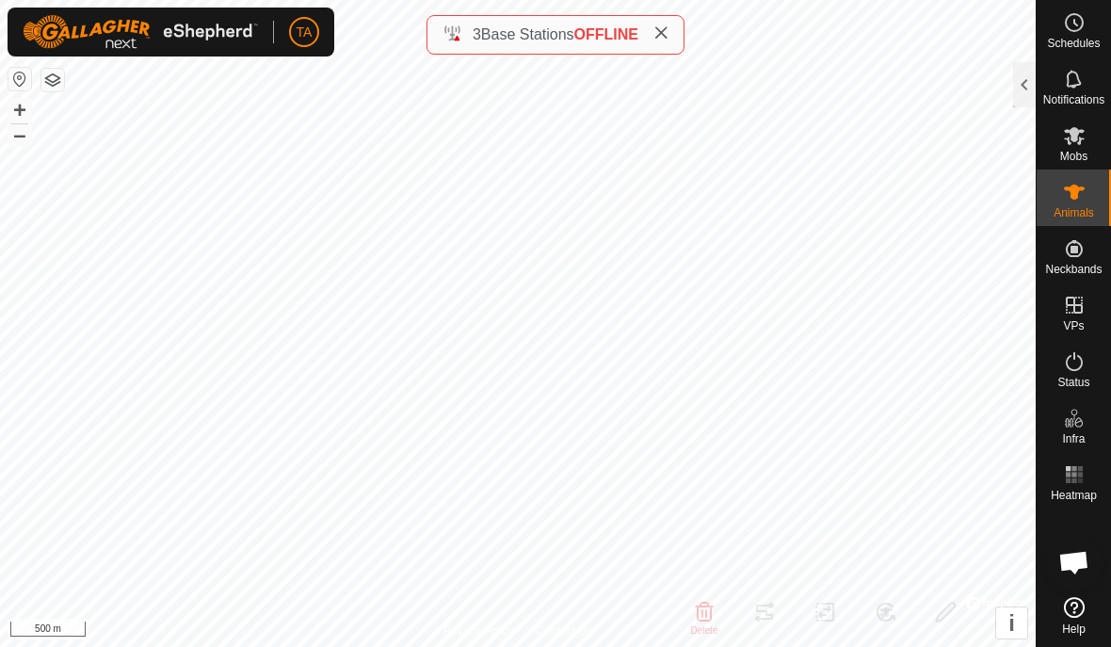
click at [1027, 94] on div at bounding box center [1024, 84] width 23 height 45
